Goal: Find specific page/section: Find specific page/section

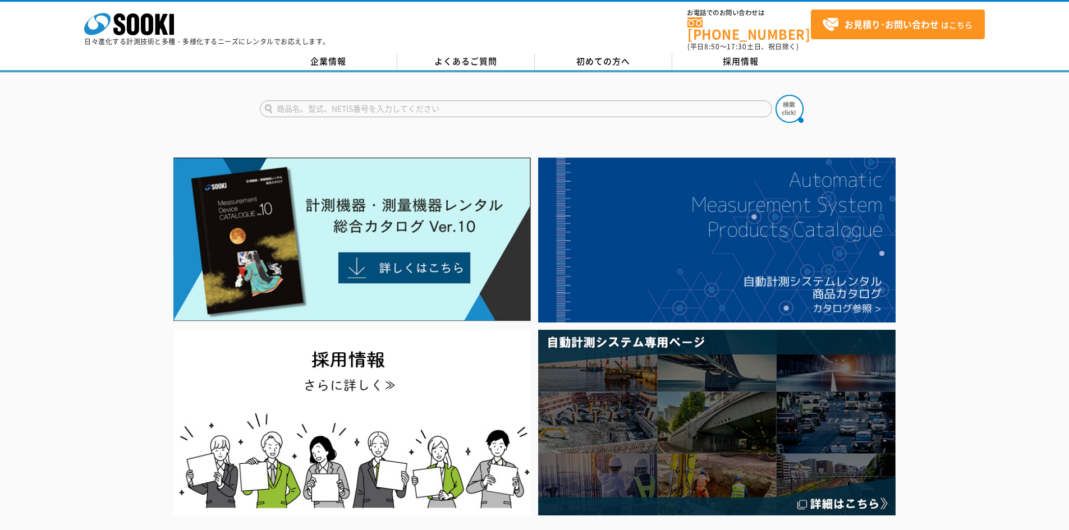
click at [374, 100] on input "text" at bounding box center [516, 108] width 512 height 17
type input "IoT"
click at [775, 95] on button at bounding box center [789, 109] width 28 height 28
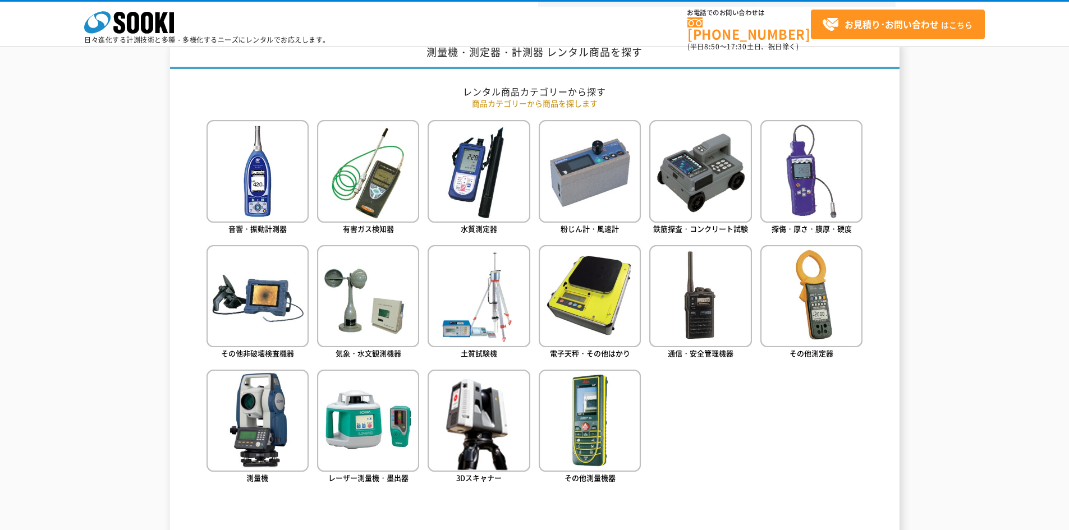
scroll to position [561, 0]
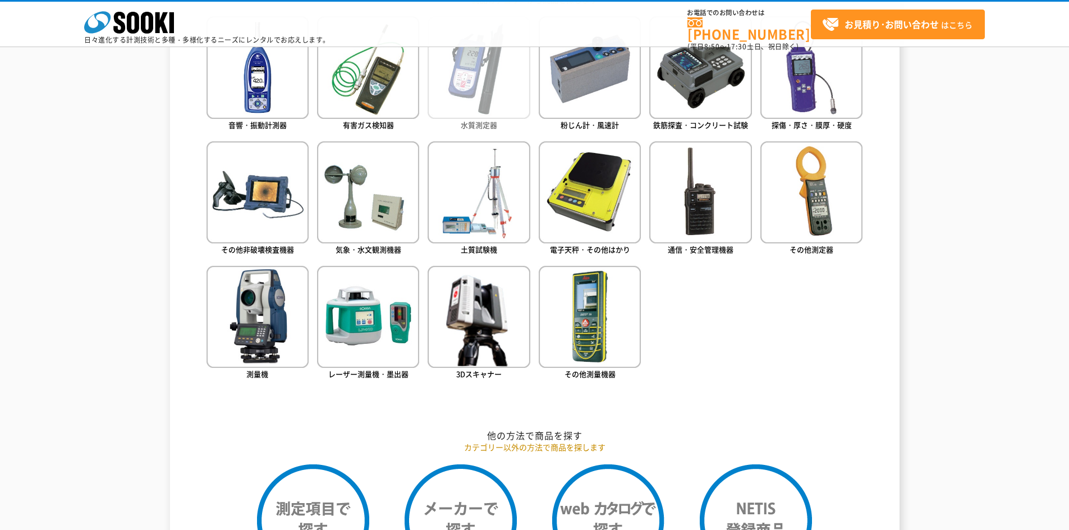
click at [512, 122] on link "水質測定器" at bounding box center [479, 74] width 102 height 116
click at [489, 125] on span "水質測定器" at bounding box center [479, 125] width 36 height 11
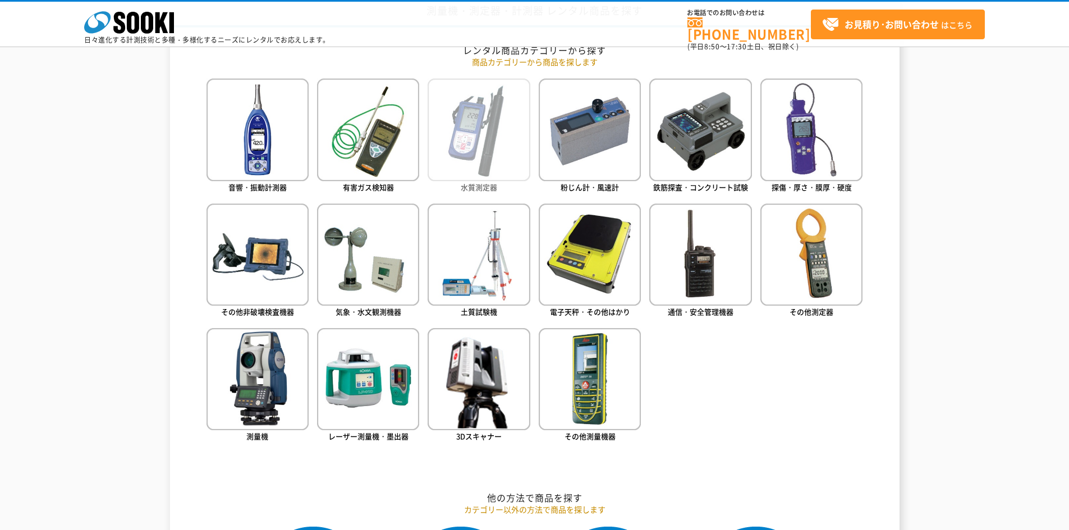
scroll to position [393, 0]
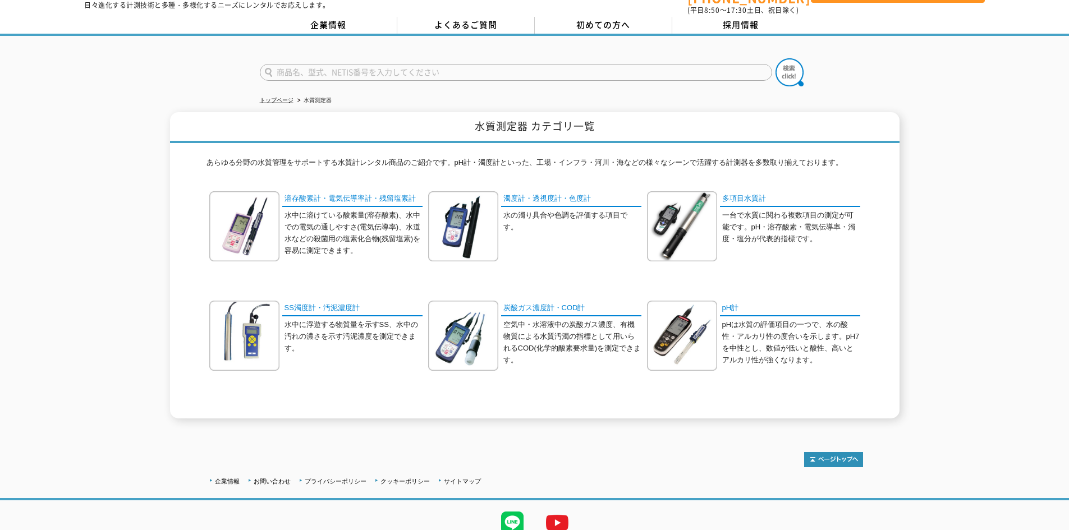
scroll to position [77, 0]
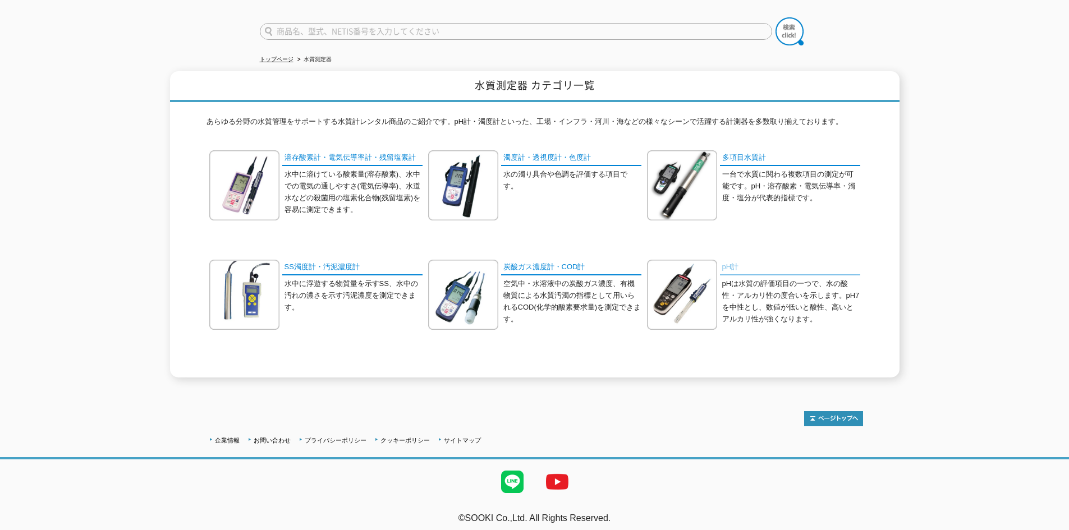
click at [736, 260] on link "pH計" at bounding box center [790, 268] width 140 height 16
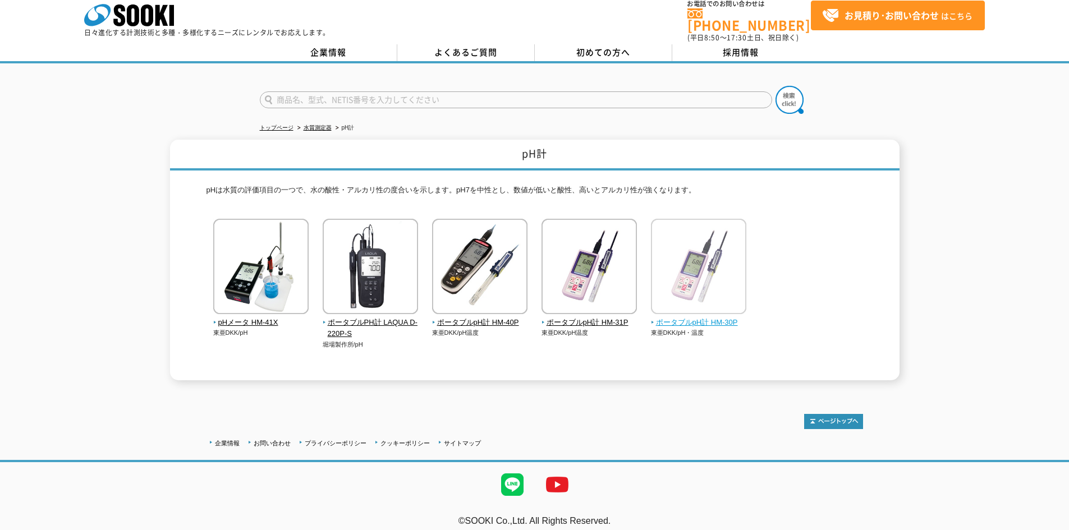
scroll to position [12, 0]
